Goal: Transaction & Acquisition: Purchase product/service

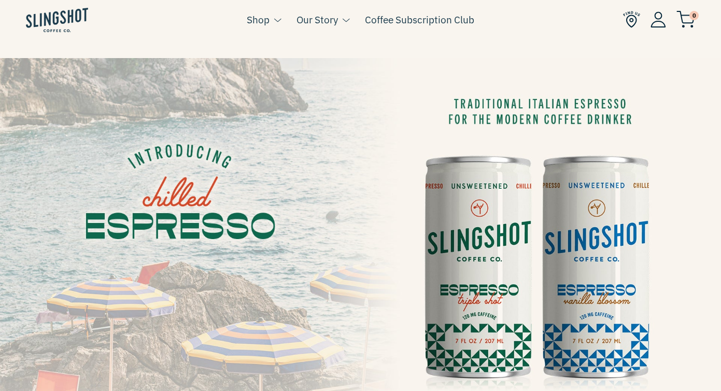
click at [659, 21] on li "0" at bounding box center [659, 20] width 72 height 40
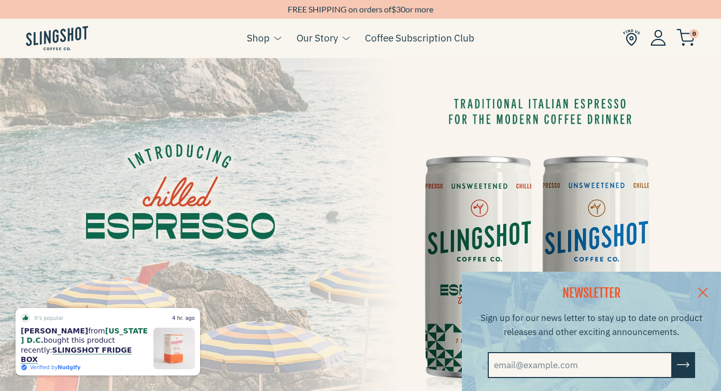
click at [659, 41] on img at bounding box center [659, 38] width 16 height 16
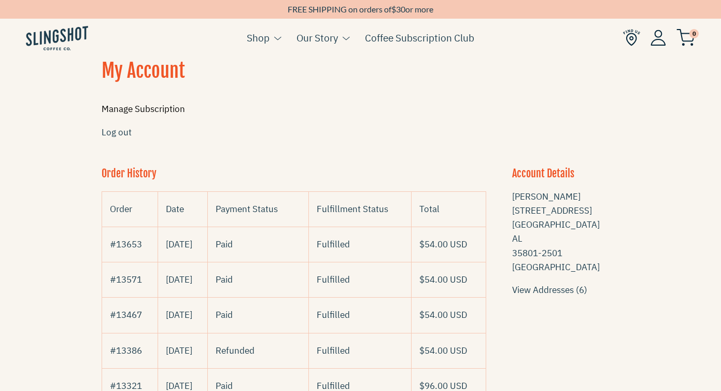
click at [165, 111] on link "Manage Subscription" at bounding box center [144, 108] width 84 height 11
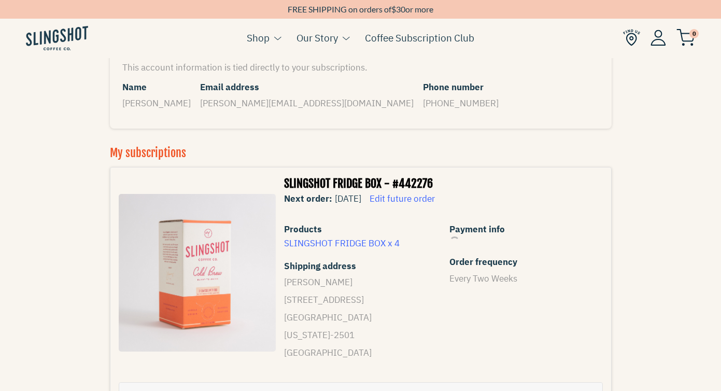
scroll to position [86, 0]
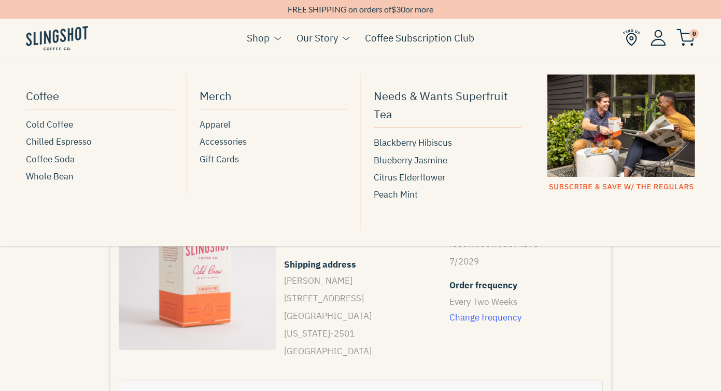
click at [253, 34] on link "Shop" at bounding box center [258, 38] width 23 height 16
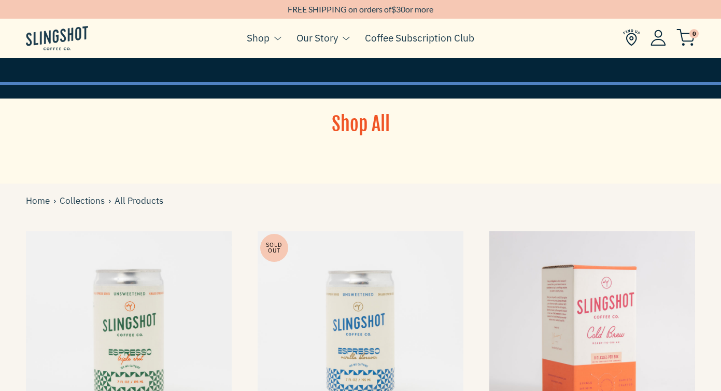
scroll to position [369, 0]
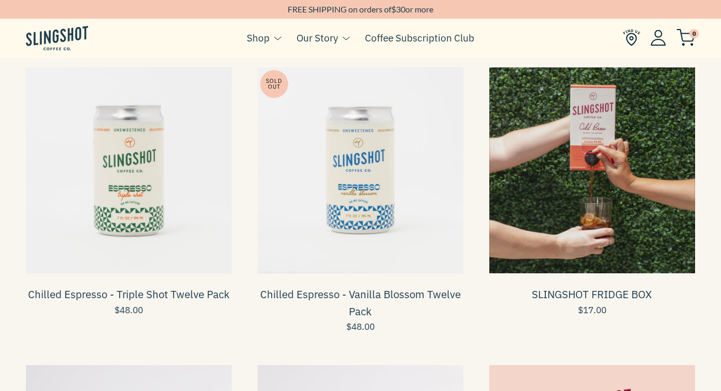
click at [606, 245] on span at bounding box center [593, 170] width 206 height 206
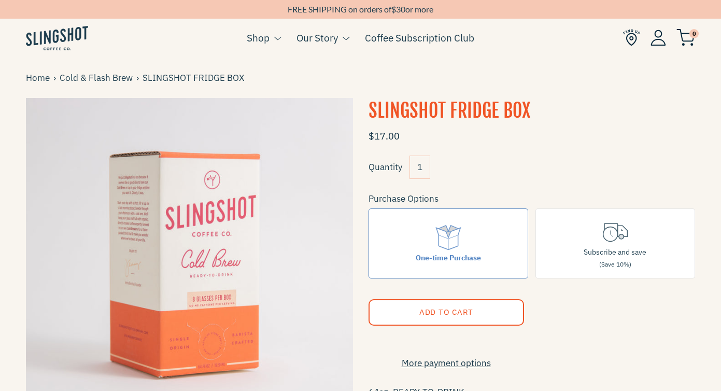
click at [423, 174] on input "1" at bounding box center [420, 167] width 21 height 23
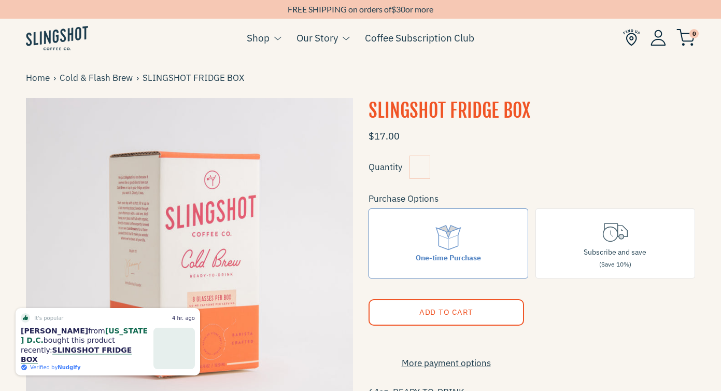
type input "3"
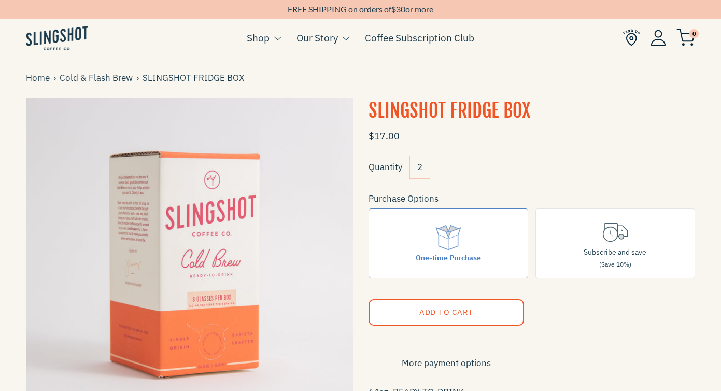
type input "2"
click at [371, 344] on shop-pay-wallet-button at bounding box center [370, 339] width 2 height 11
